Goal: Answer question/provide support: Share knowledge or assist other users

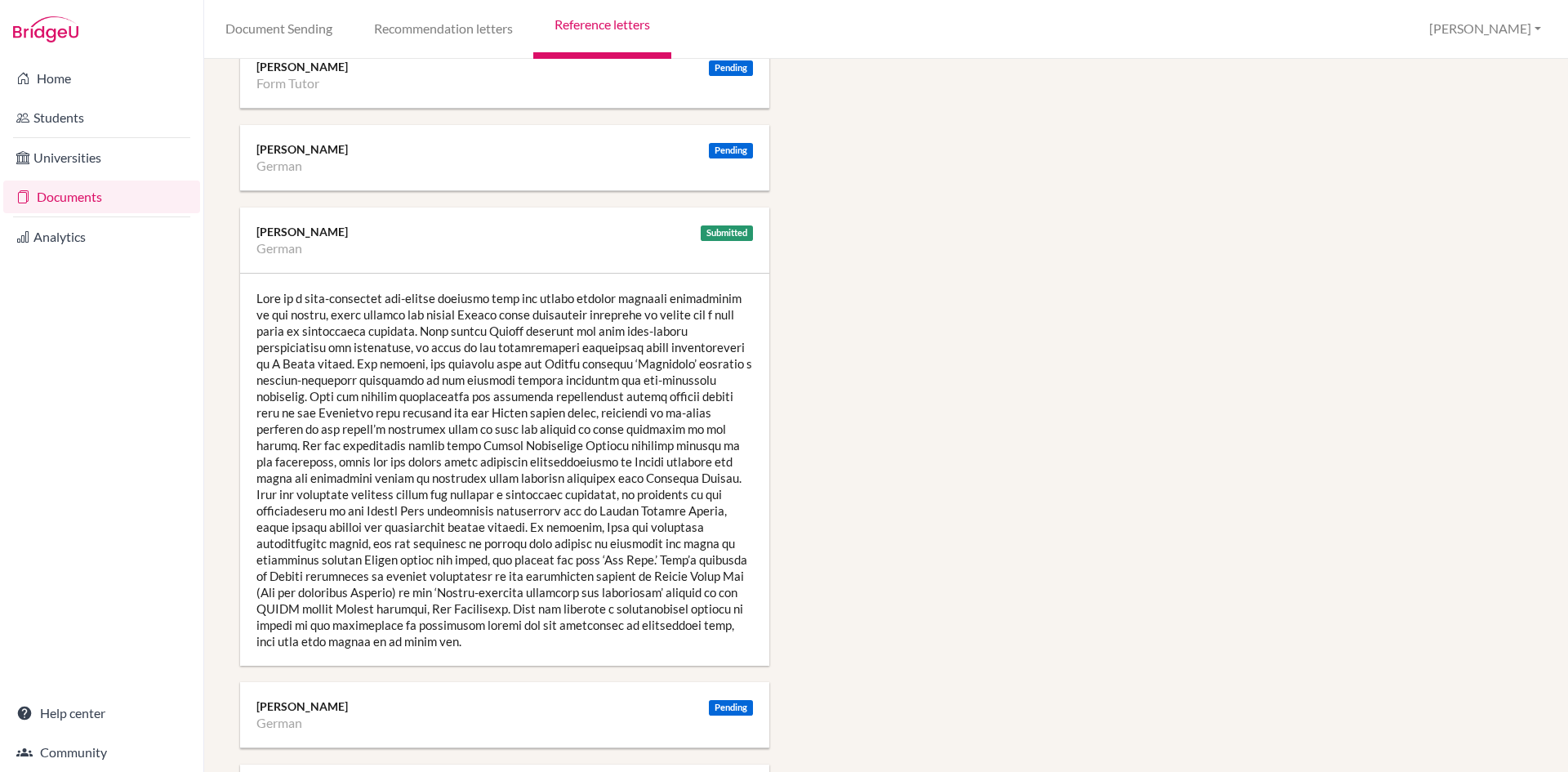
scroll to position [1773, 0]
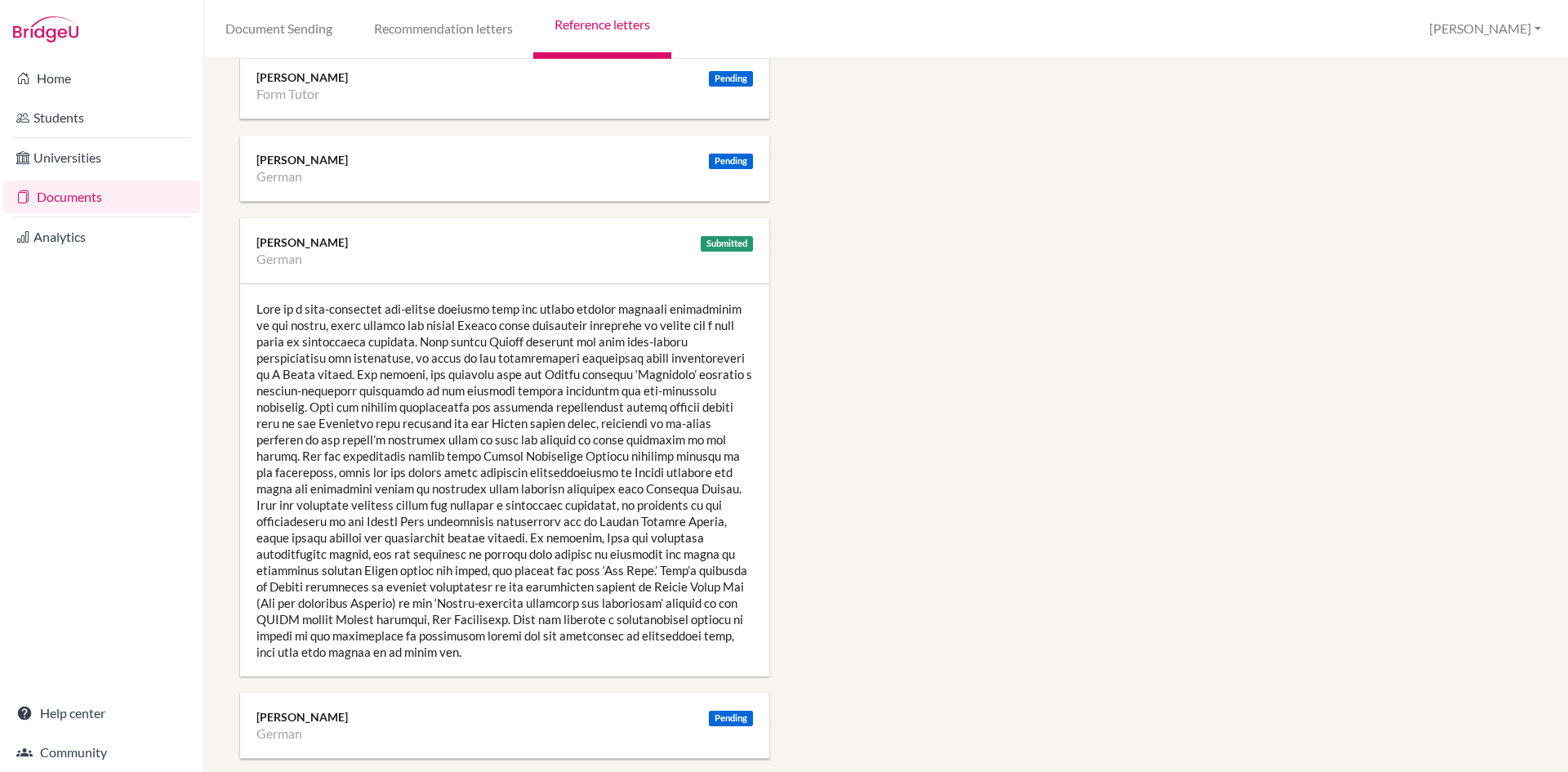
click at [329, 296] on div at bounding box center [504, 480] width 529 height 392
drag, startPoint x: 616, startPoint y: 341, endPoint x: 409, endPoint y: 356, distance: 207.5
click at [409, 356] on div at bounding box center [504, 480] width 529 height 392
copy div "with near-native pronunciation and intonation"
click at [491, 408] on div at bounding box center [504, 480] width 529 height 392
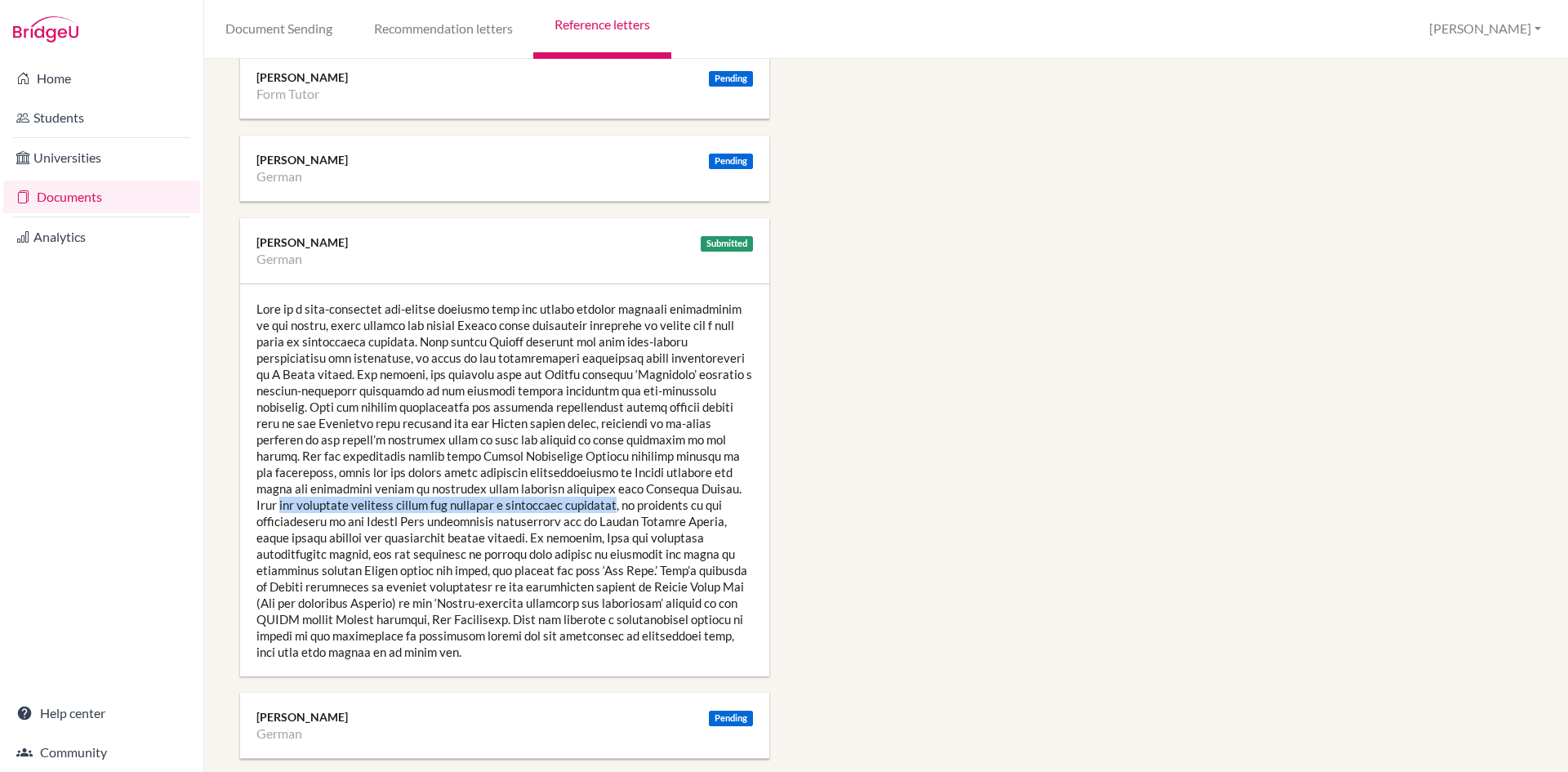
drag, startPoint x: 562, startPoint y: 506, endPoint x: 689, endPoint y: 491, distance: 127.9
click at [689, 491] on div at bounding box center [504, 480] width 529 height 392
copy div "has excellent decoding skills and relishes a linguistic challenge"
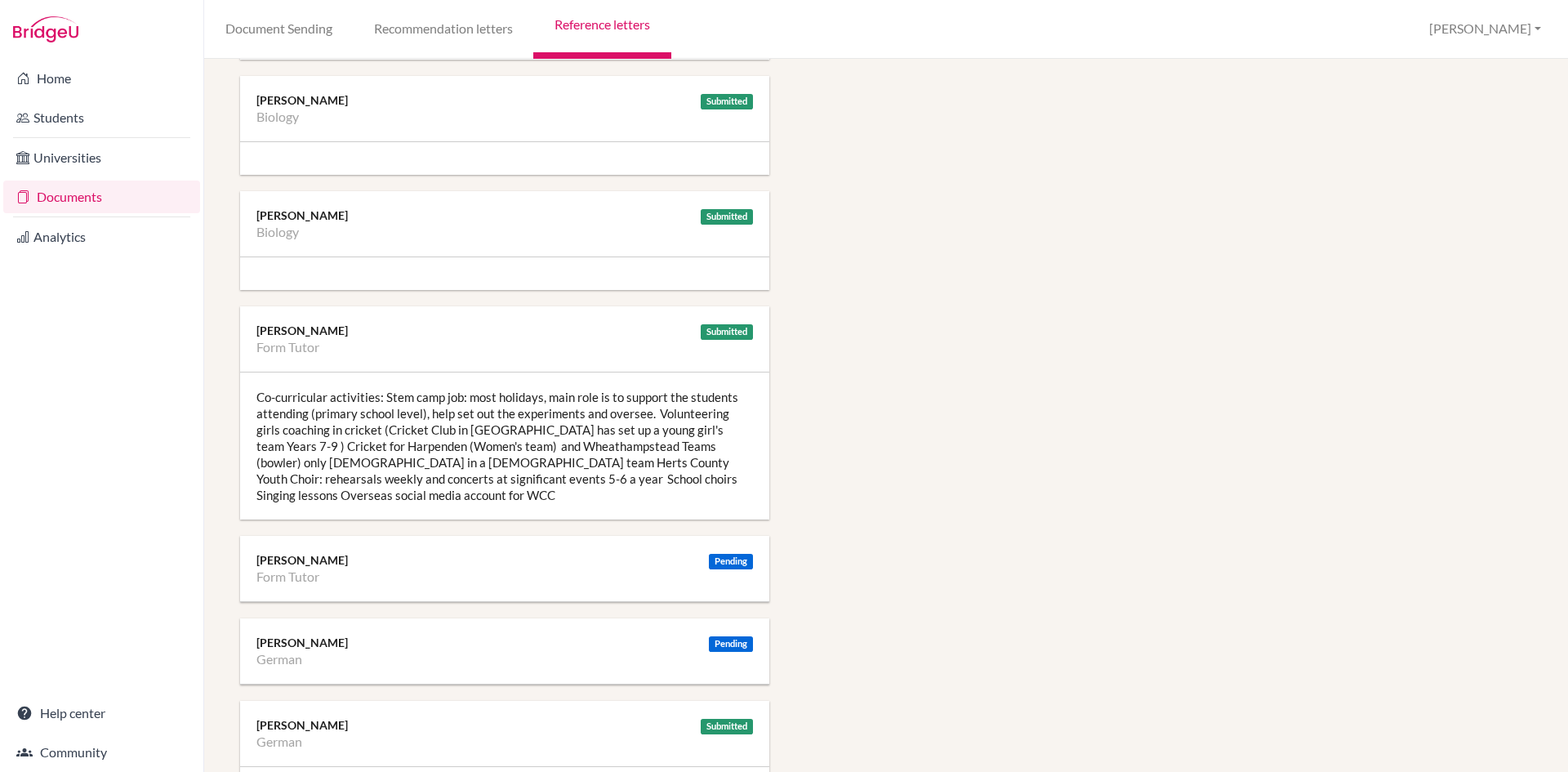
scroll to position [1308, 0]
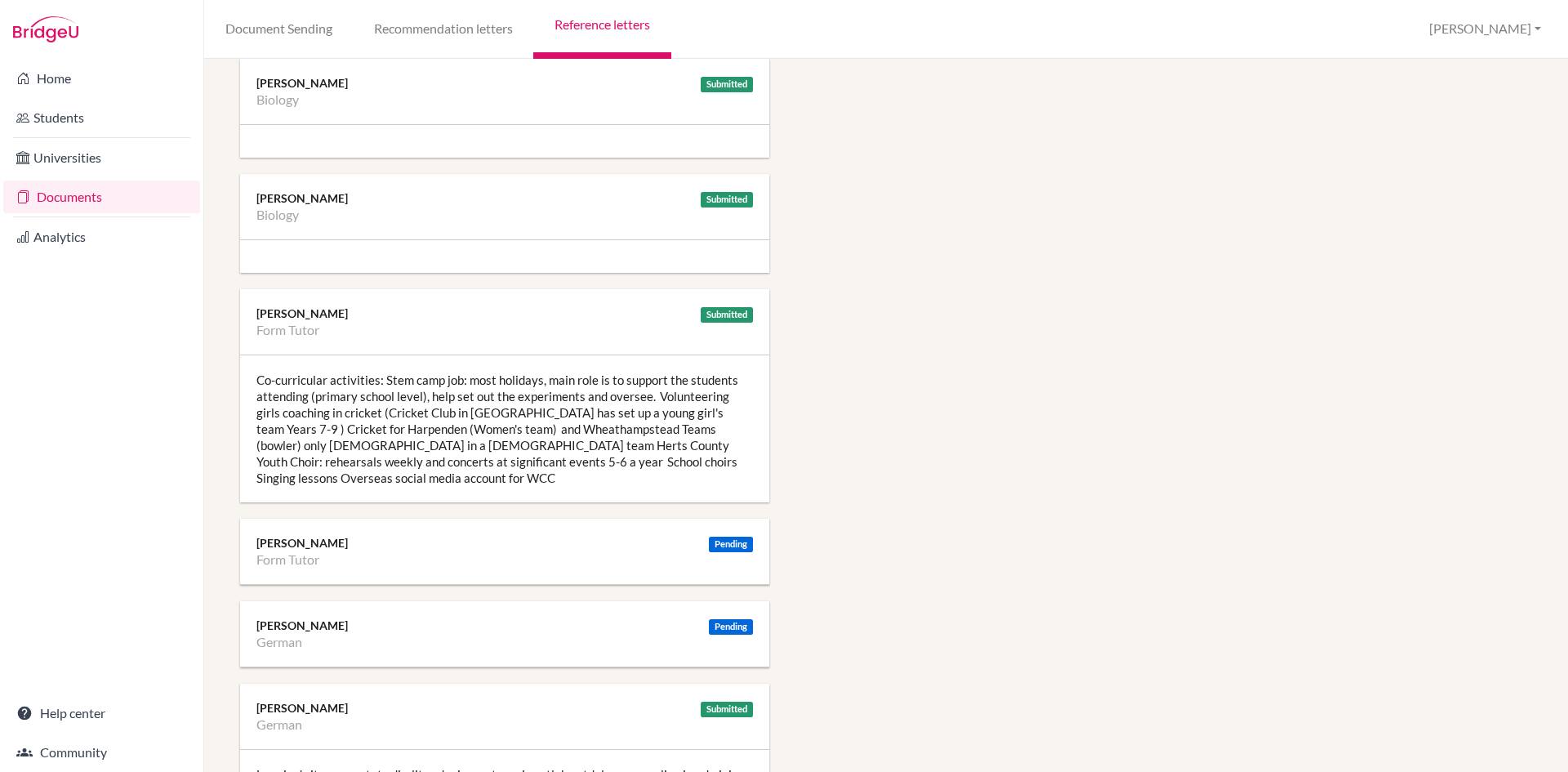
click at [523, 429] on div "Co-curricular activities: Stem camp job: most holidays, main role is to support…" at bounding box center [504, 429] width 529 height 147
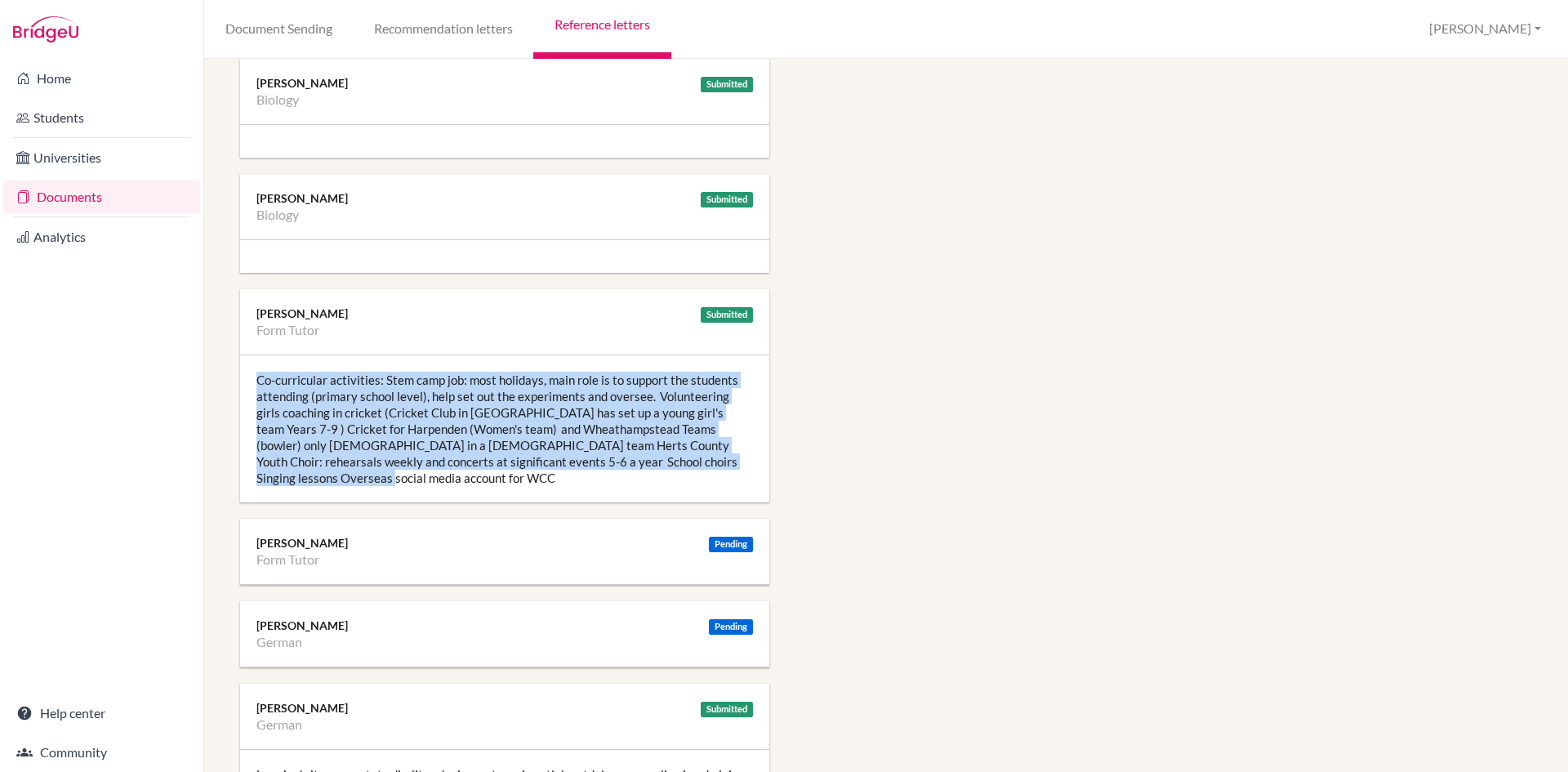
drag, startPoint x: 294, startPoint y: 480, endPoint x: 237, endPoint y: 374, distance: 120.4
copy div "Co-curricular activities: Stem camp job: most holidays, main role is to support…"
click at [685, 472] on div "Co-curricular activities: Stem camp job: most holidays, main role is to support…" at bounding box center [504, 429] width 529 height 147
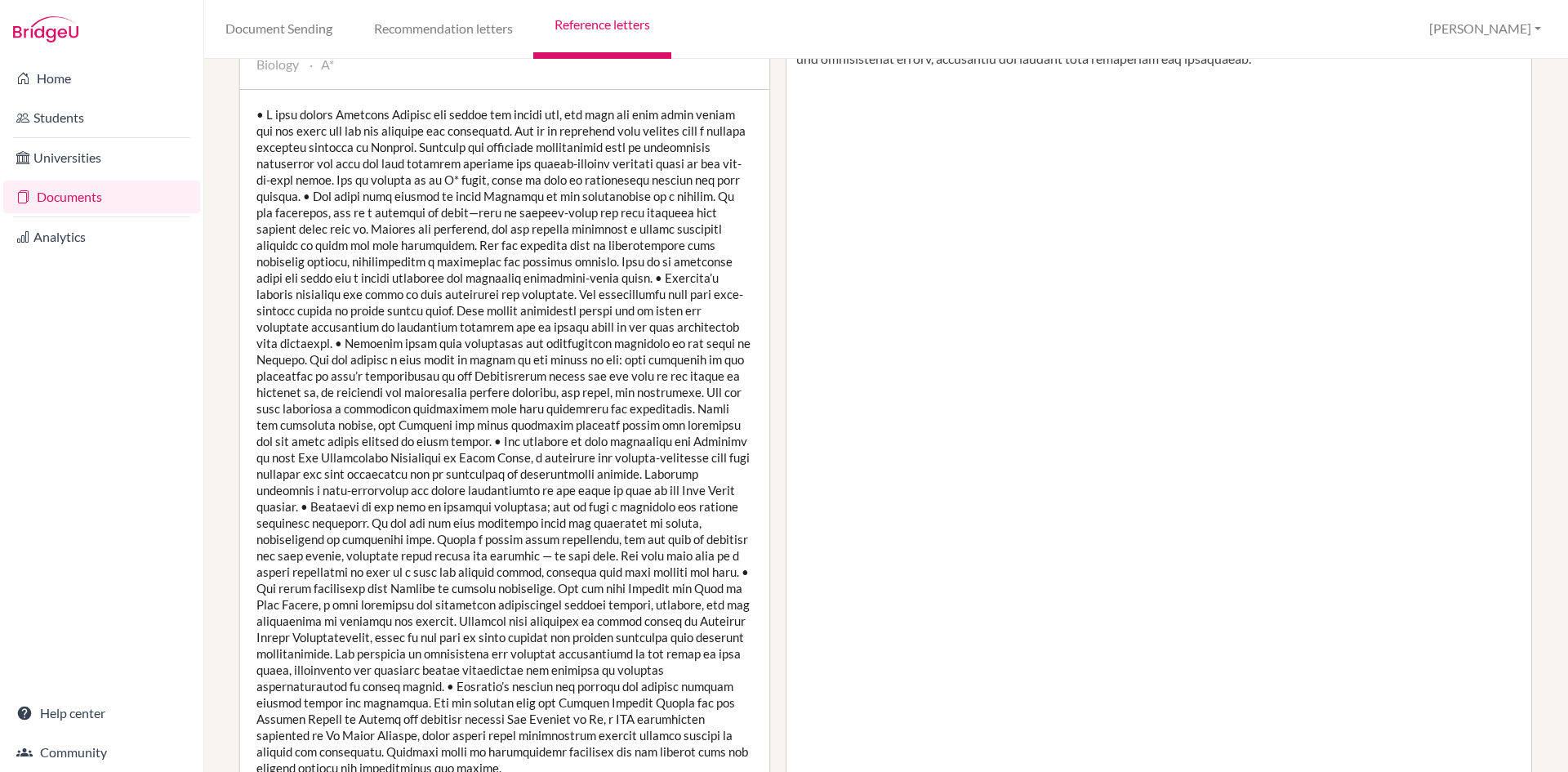
scroll to position [409, 0]
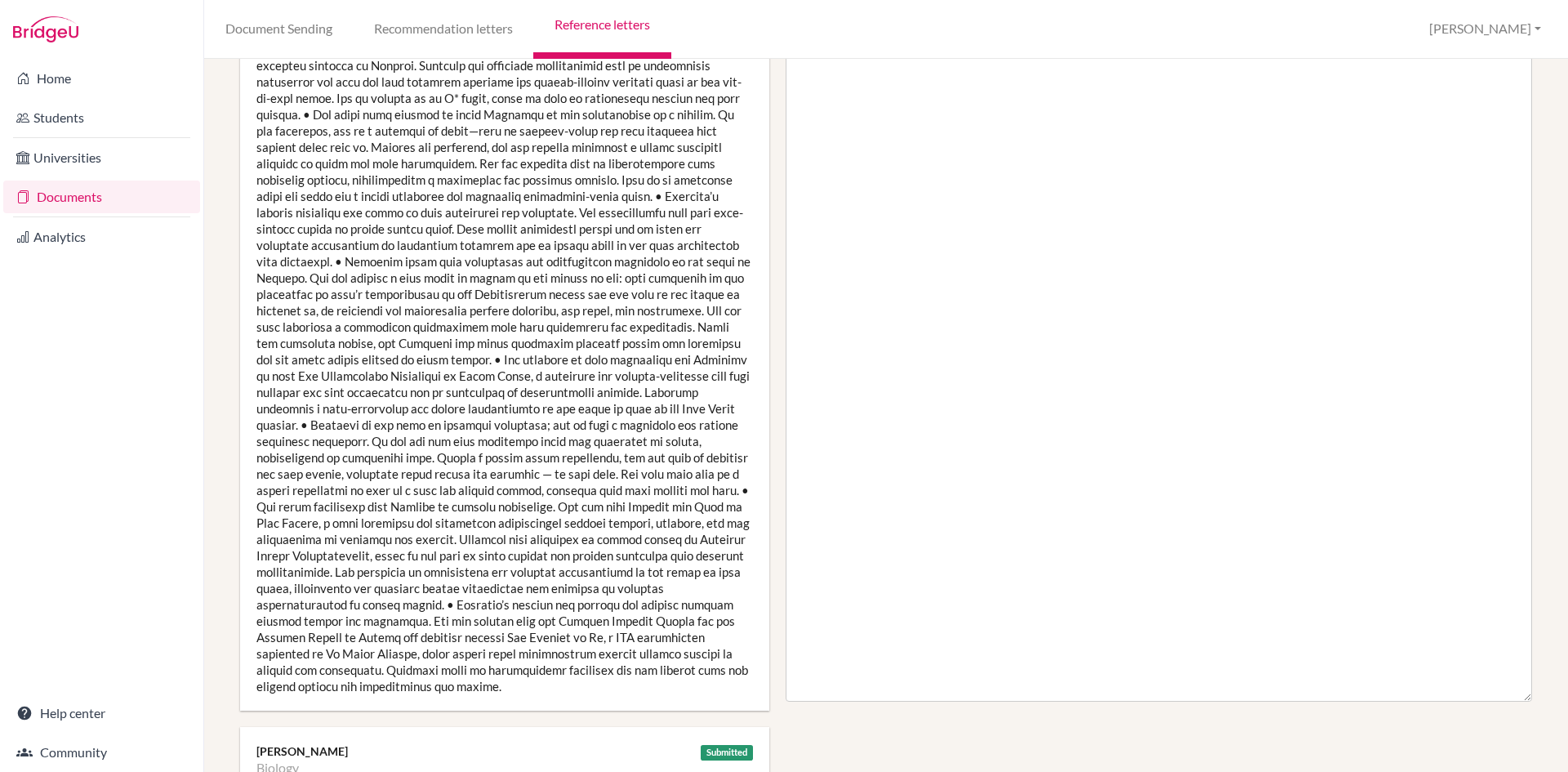
click at [672, 429] on div at bounding box center [504, 359] width 529 height 702
click at [515, 639] on div at bounding box center [504, 359] width 529 height 702
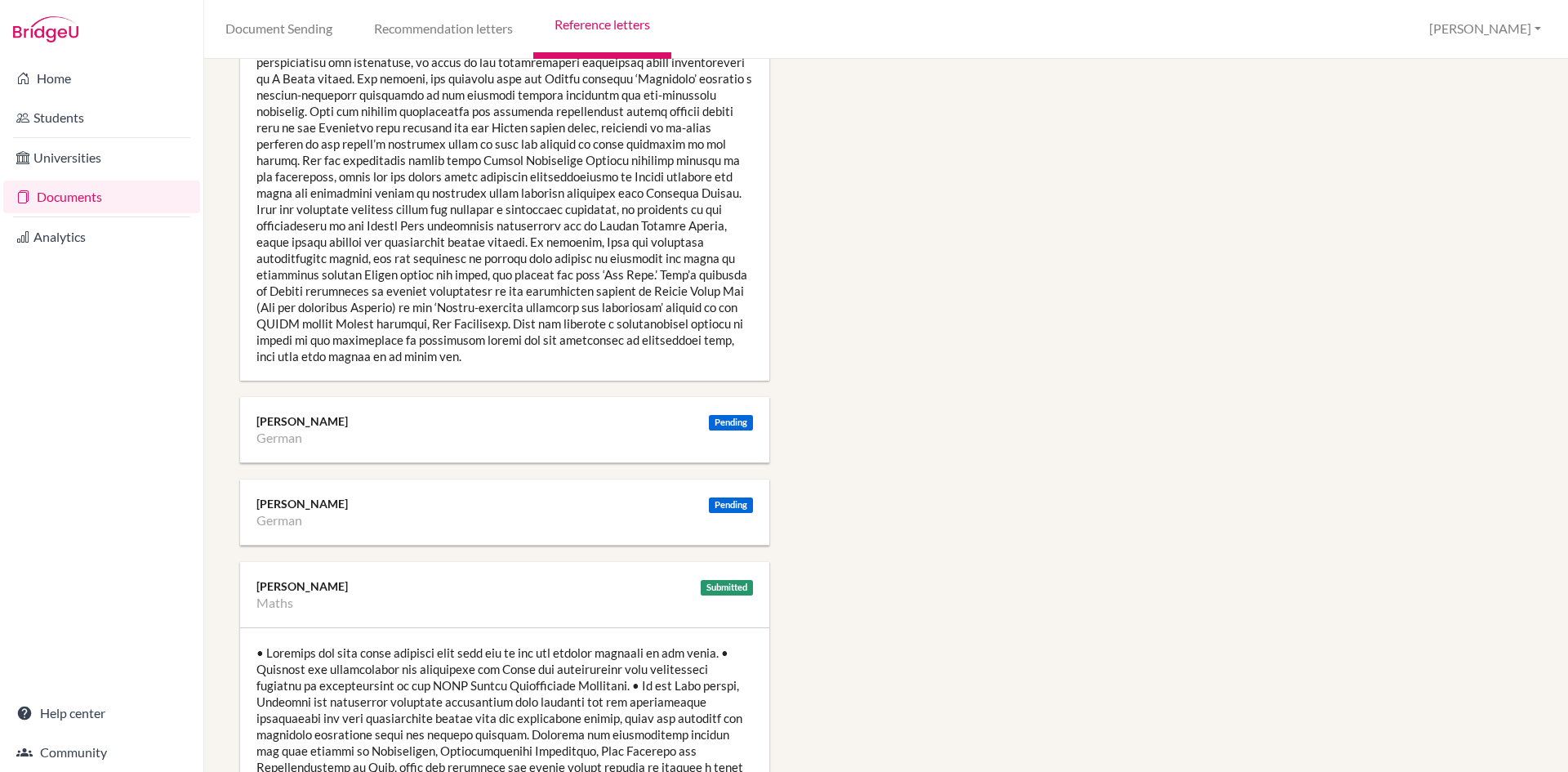
scroll to position [2369, 0]
